Goal: Transaction & Acquisition: Book appointment/travel/reservation

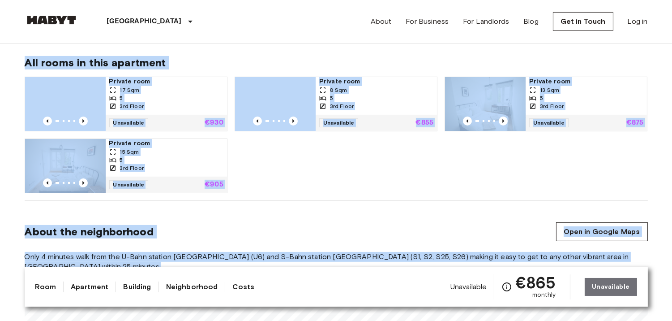
scroll to position [579, 0]
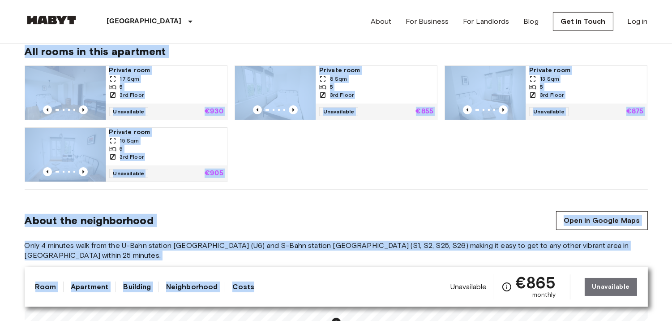
drag, startPoint x: 12, startPoint y: 57, endPoint x: 276, endPoint y: 306, distance: 363.1
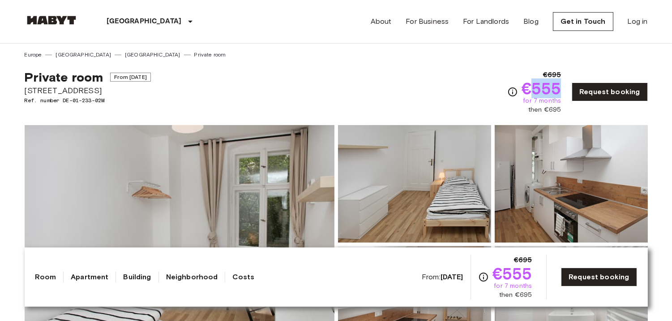
click at [550, 84] on span "€555" at bounding box center [542, 88] width 40 height 16
click at [553, 73] on span "€695" at bounding box center [552, 74] width 18 height 11
copy span "695"
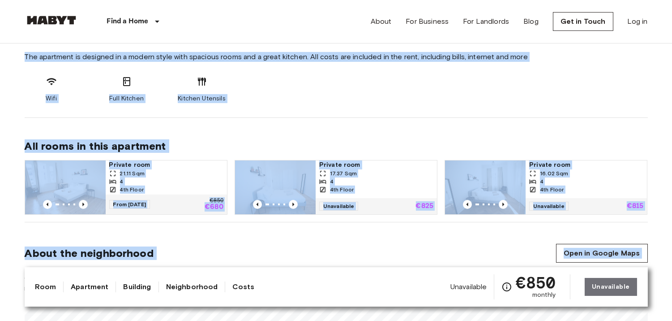
scroll to position [499, 0]
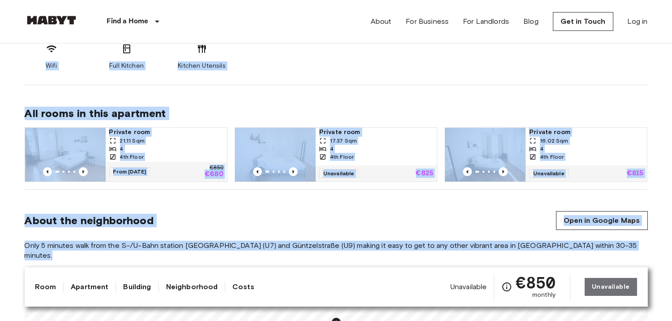
click at [281, 189] on hr at bounding box center [337, 189] width 624 height 0
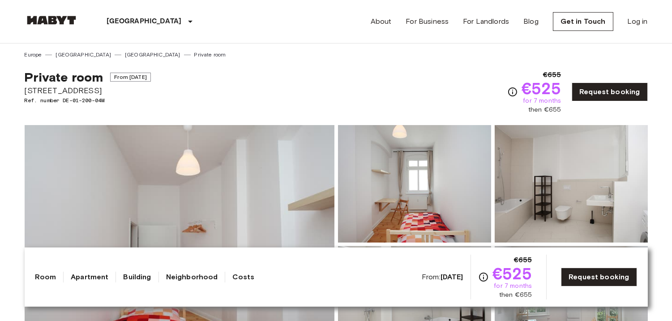
click at [557, 71] on span "€655" at bounding box center [552, 74] width 18 height 11
copy span "655"
